Goal: Task Accomplishment & Management: Use online tool/utility

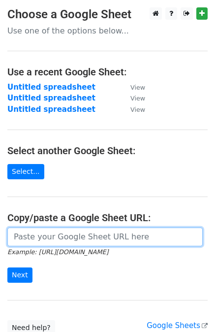
click at [98, 241] on input "url" at bounding box center [105, 237] width 196 height 19
paste input "[URL][DOMAIN_NAME]"
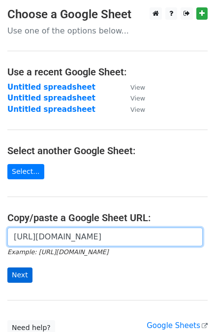
type input "https://docs.google.com/spreadsheets/d/1hruokQpHEtkBBwIbY43pM9LDZkyt-JRZswSftYL…"
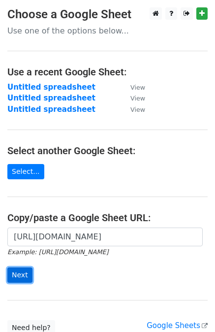
scroll to position [0, 0]
click at [24, 274] on input "Next" at bounding box center [19, 275] width 25 height 15
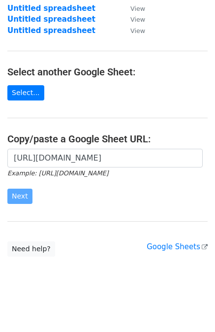
scroll to position [81, 0]
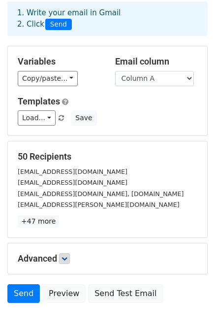
scroll to position [47, 0]
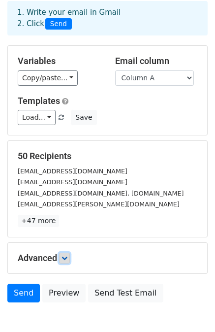
click at [62, 253] on link at bounding box center [64, 258] width 11 height 11
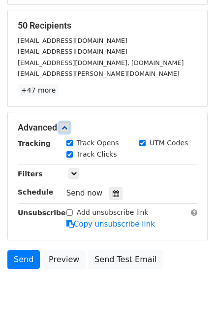
scroll to position [184, 0]
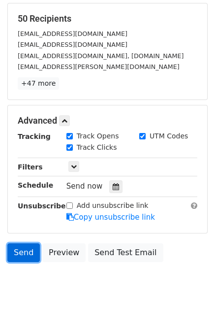
click at [27, 244] on link "Send" at bounding box center [23, 252] width 33 height 19
